Goal: Answer question/provide support: Answer question/provide support

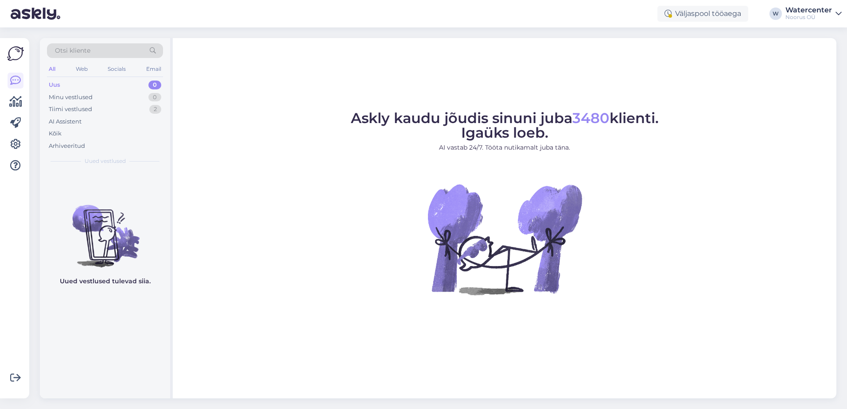
click at [96, 108] on div "Tiimi vestlused 2" at bounding box center [105, 109] width 116 height 12
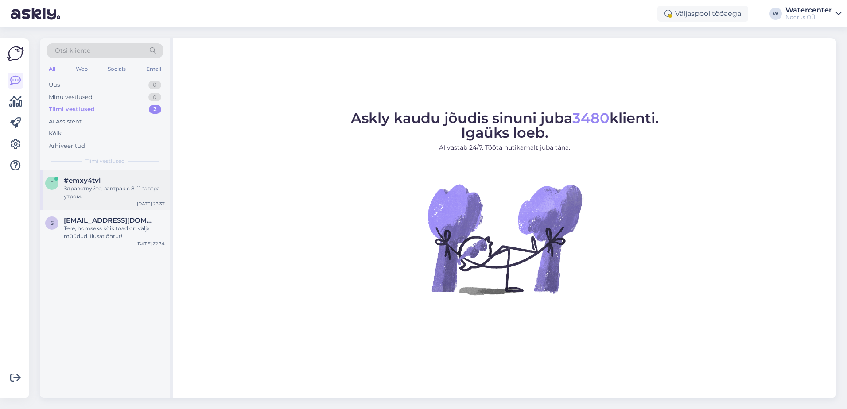
click at [120, 196] on div "Здравствуйте, завтрак с 8-11 завтра утром." at bounding box center [114, 193] width 101 height 16
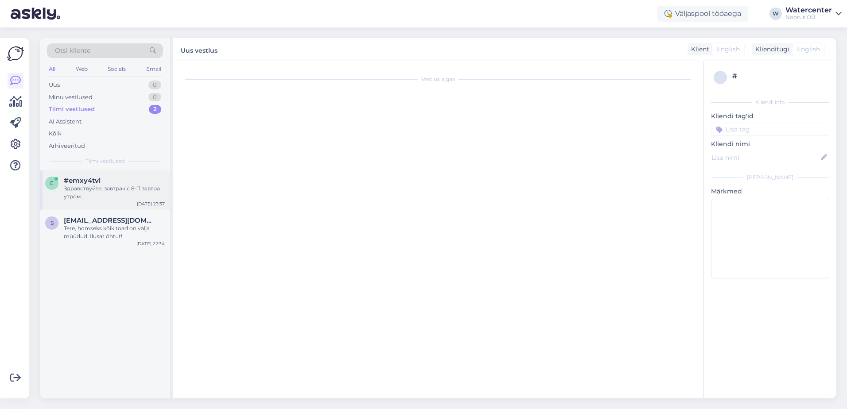
scroll to position [468, 0]
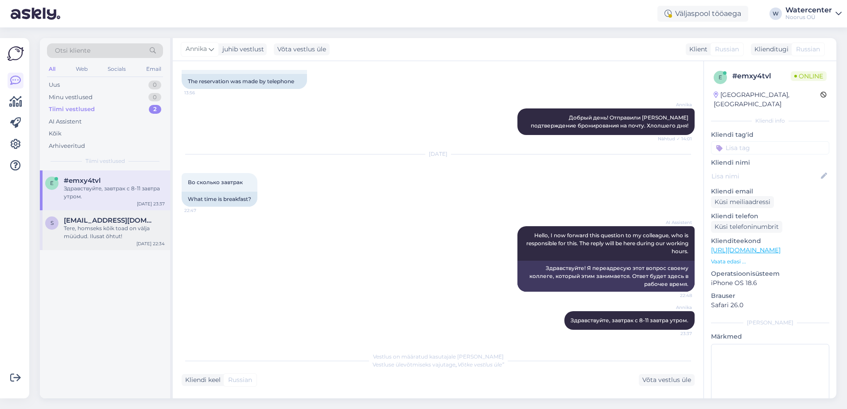
click at [113, 238] on div "Tere, homseks kõik toad on välja müüdud. Ilusat õhtut!" at bounding box center [114, 233] width 101 height 16
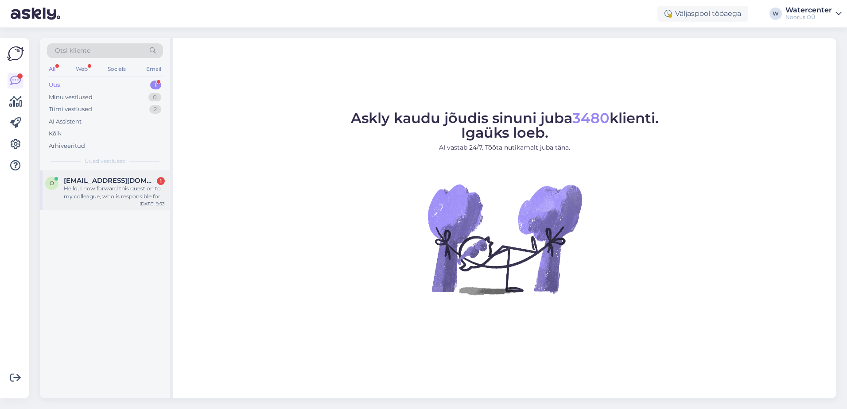
click at [101, 203] on div "o okseleng@gmail.com 1 Hello, I now forward this question to my colleague, who …" at bounding box center [105, 191] width 130 height 40
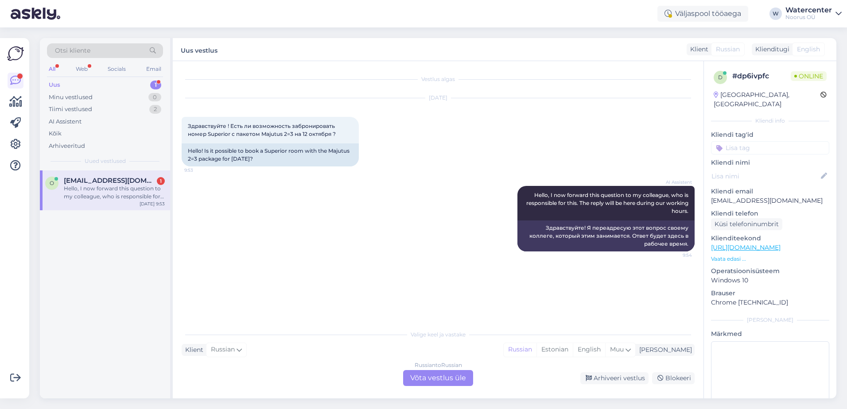
click at [430, 376] on div "Russian to Russian Võta vestlus üle" at bounding box center [438, 378] width 70 height 16
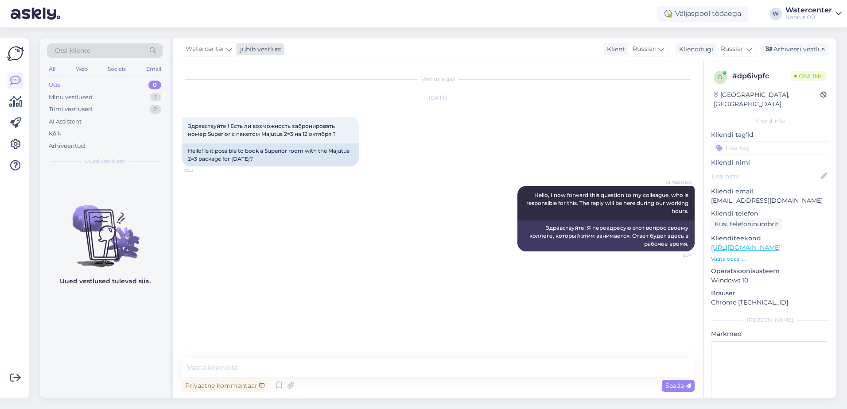
click at [216, 54] on span "Watercenter" at bounding box center [205, 49] width 39 height 10
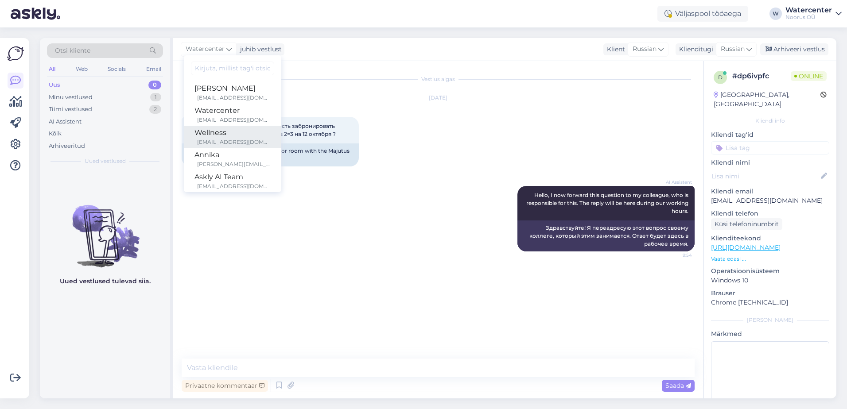
click at [218, 148] on link "Wellness wellness@noorusspahotel.com" at bounding box center [232, 137] width 97 height 22
